Goal: Task Accomplishment & Management: Use online tool/utility

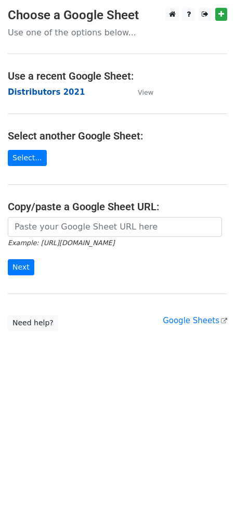
click at [33, 91] on strong "Distributors 2021" at bounding box center [46, 91] width 77 height 9
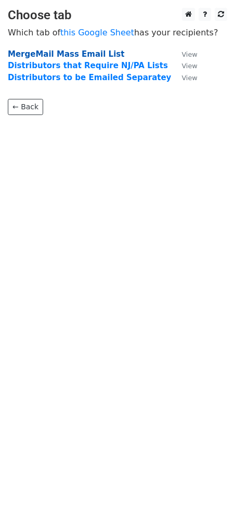
click at [39, 54] on strong "MergeMail Mass Email List" at bounding box center [66, 53] width 117 height 9
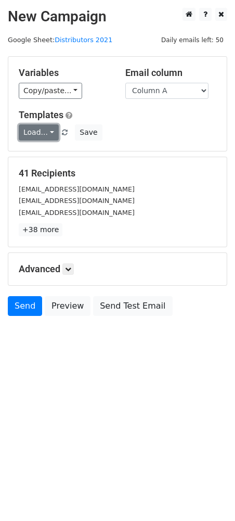
click at [45, 134] on link "Load..." at bounding box center [39, 132] width 40 height 16
click at [46, 155] on link "Distributors List" at bounding box center [64, 156] width 91 height 17
